Goal: Task Accomplishment & Management: Use online tool/utility

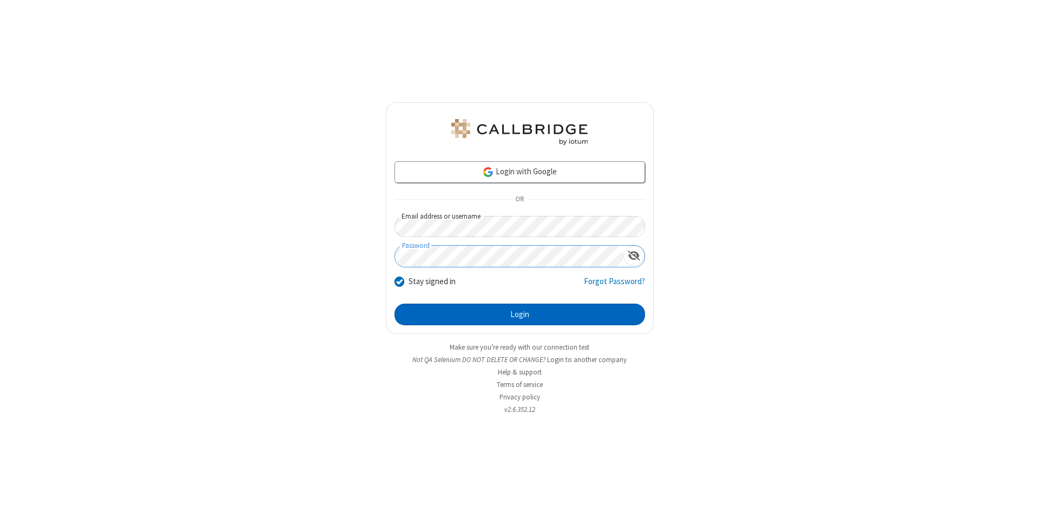
click at [520, 314] on button "Login" at bounding box center [520, 315] width 251 height 22
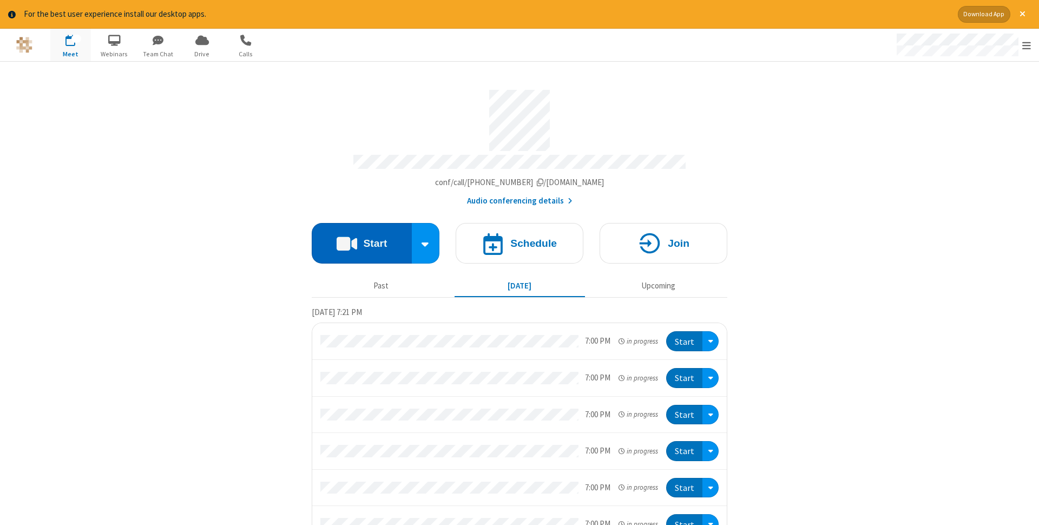
click at [362, 240] on button "Start" at bounding box center [362, 243] width 100 height 41
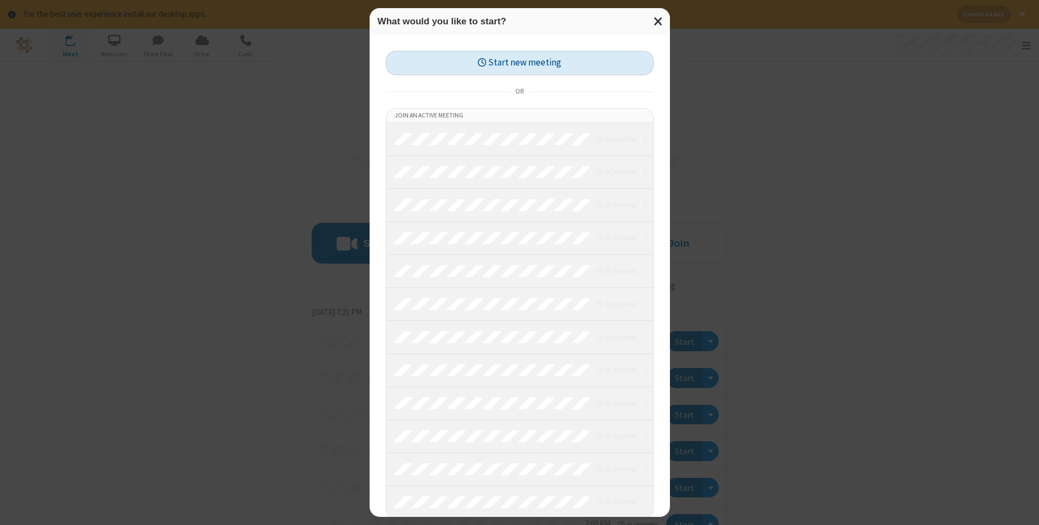
click at [520, 63] on button "Start new meeting" at bounding box center [520, 63] width 268 height 24
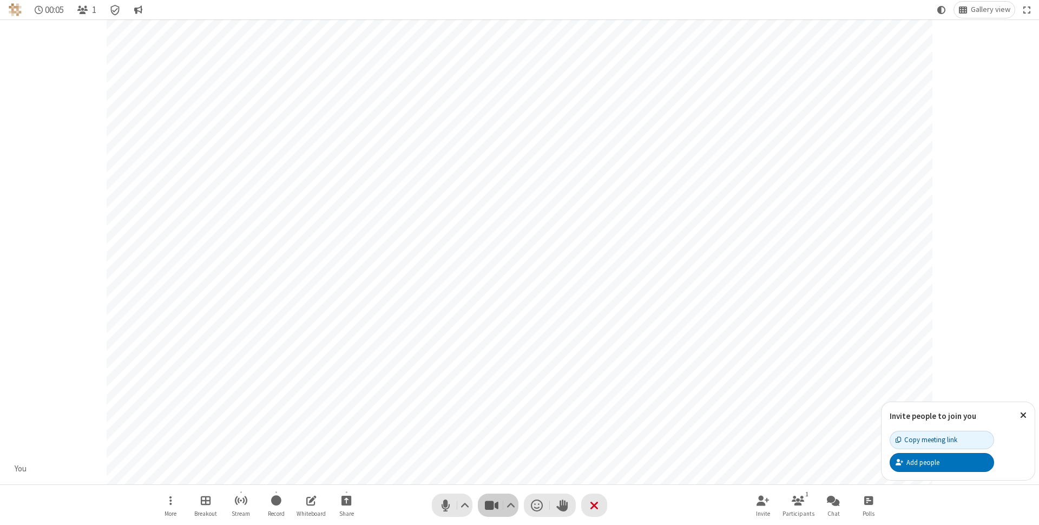
click at [491, 505] on span "Stop video (⌘+Shift+V)" at bounding box center [491, 505] width 16 height 16
click at [491, 505] on span "Start video (⌘+Shift+V)" at bounding box center [491, 505] width 16 height 16
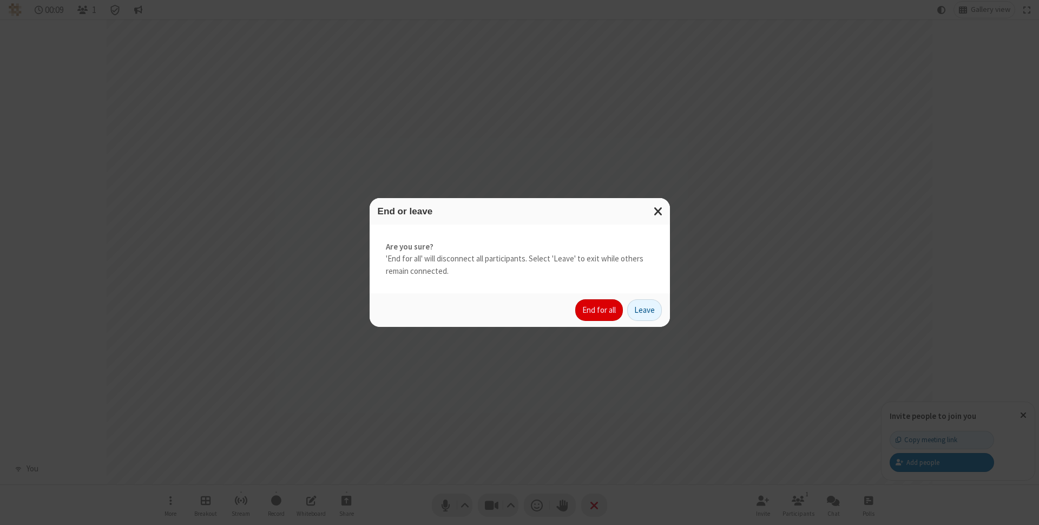
click at [600, 310] on button "End for all" at bounding box center [599, 310] width 48 height 22
